Goal: Task Accomplishment & Management: Complete application form

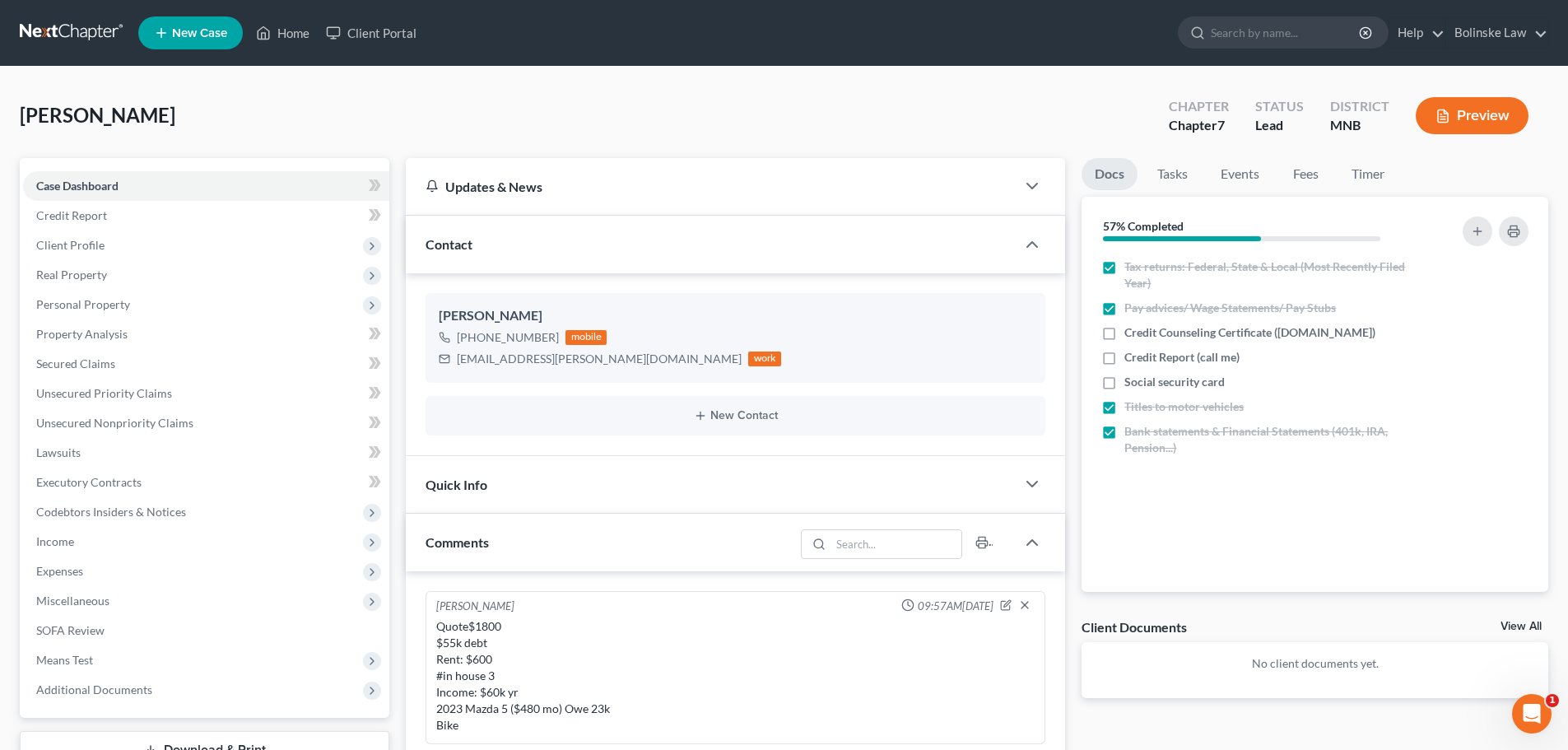
click at [28, 24] on link at bounding box center [73, 33] width 105 height 30
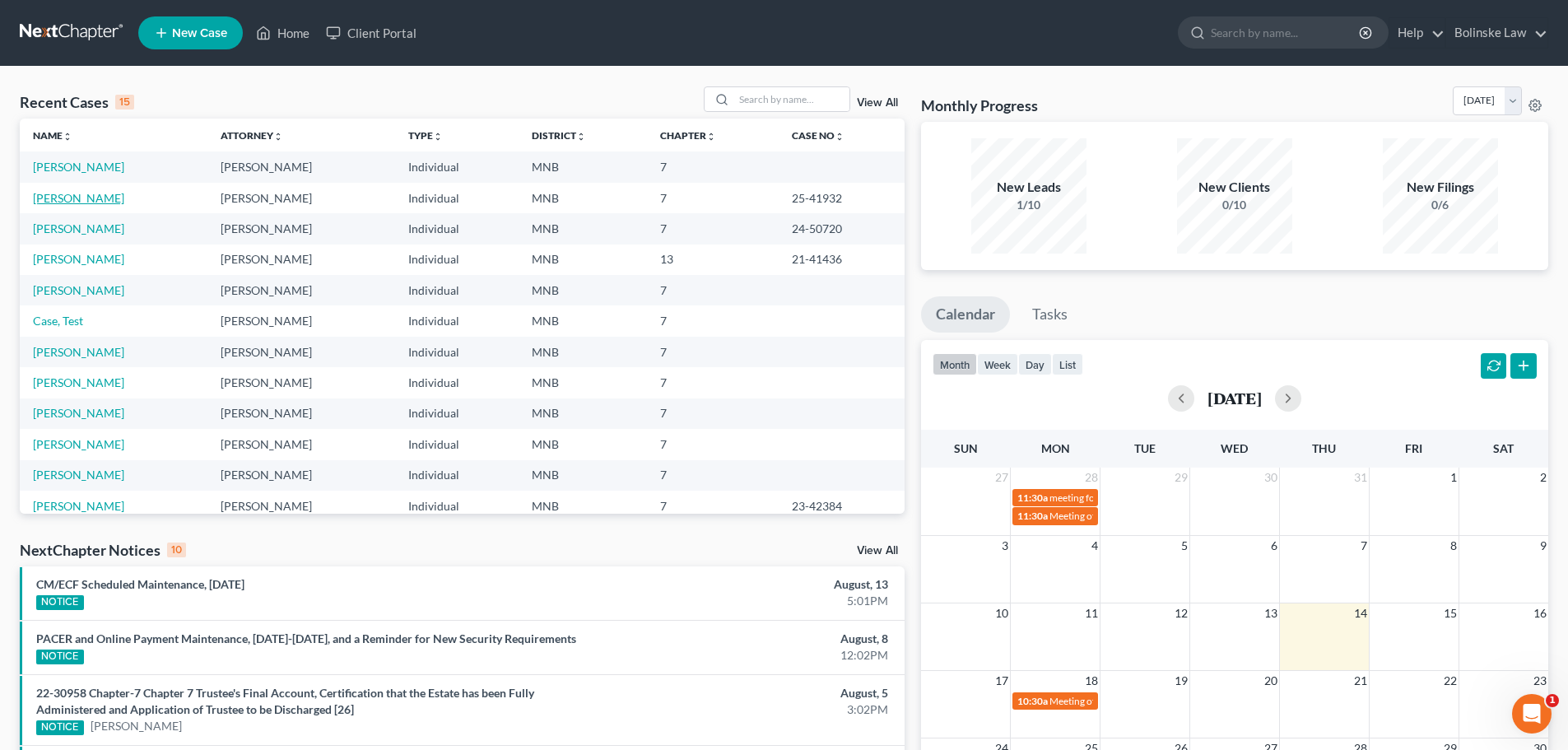
click at [57, 193] on link "[PERSON_NAME]" at bounding box center [79, 198] width 92 height 14
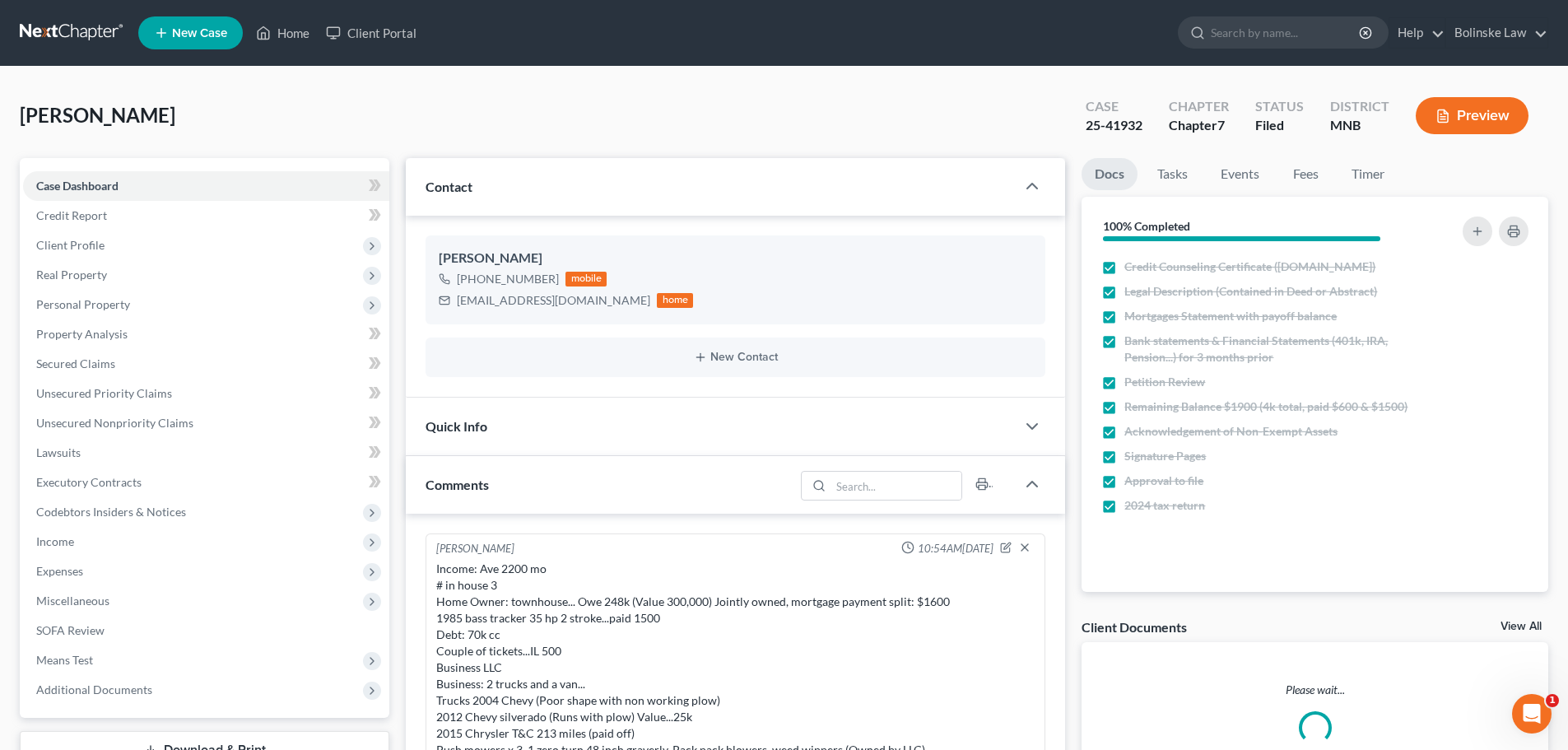
scroll to position [574, 0]
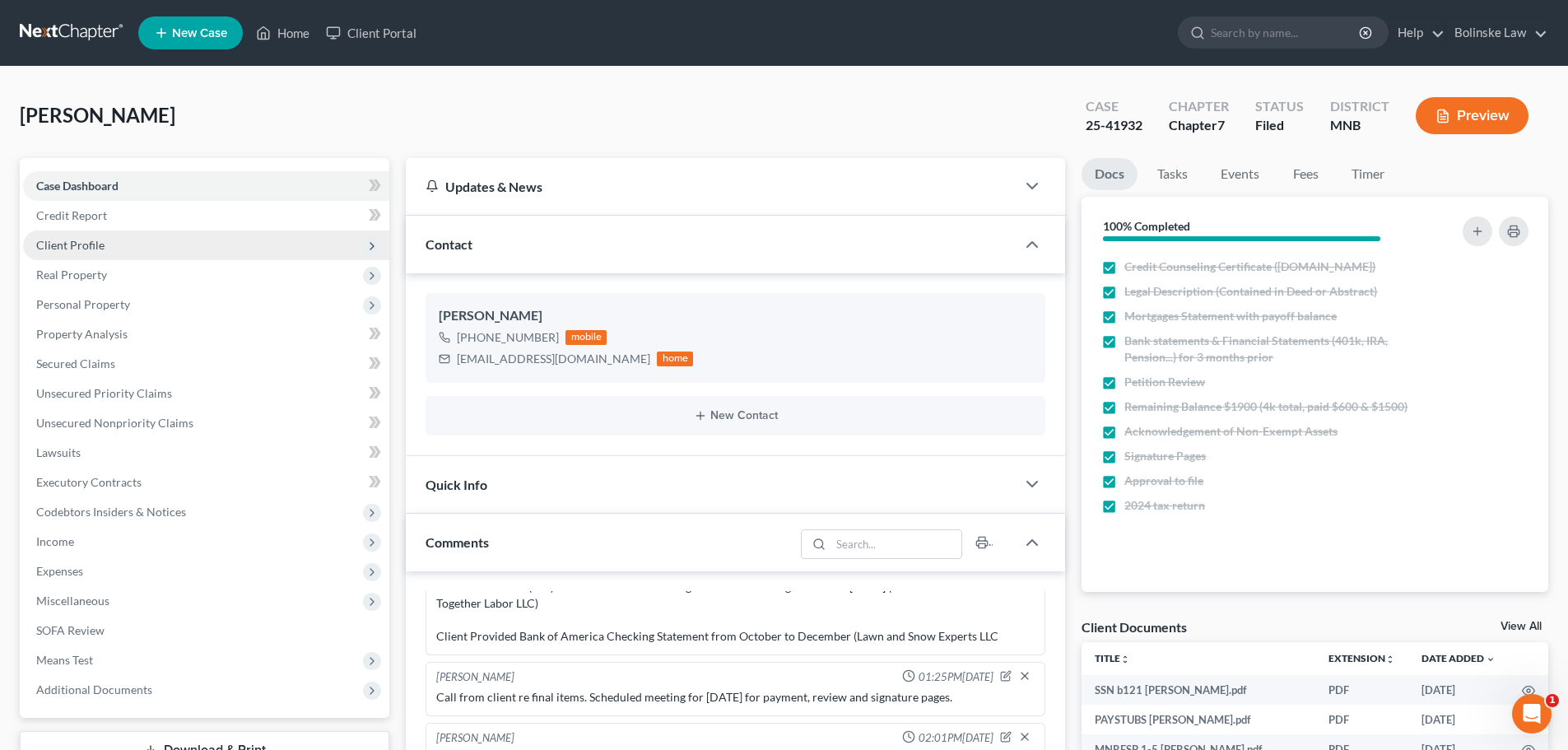
click at [79, 240] on span "Client Profile" at bounding box center [70, 245] width 69 height 14
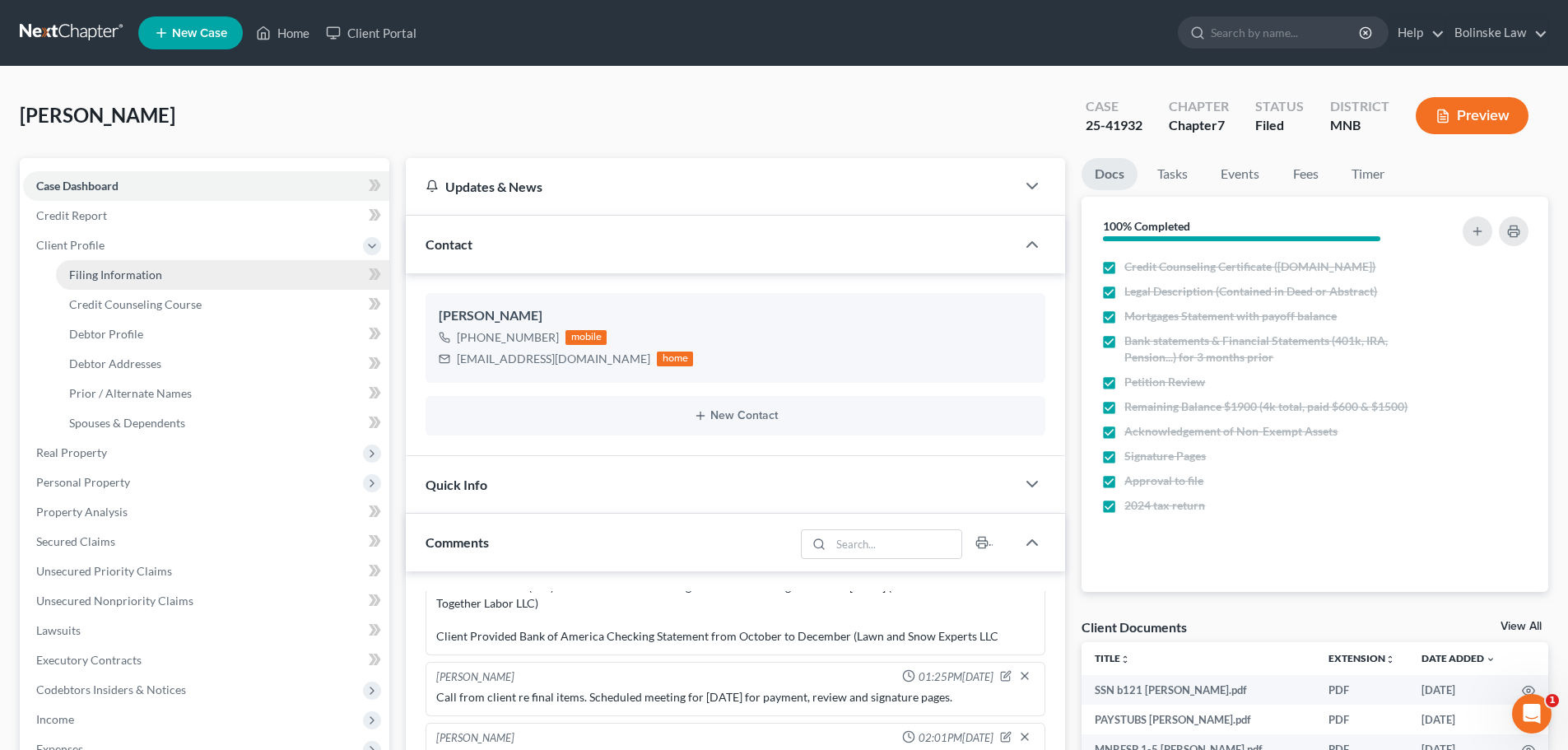
click at [102, 279] on span "Filing Information" at bounding box center [114, 275] width 93 height 14
select select "1"
select select "0"
